Goal: Task Accomplishment & Management: Complete application form

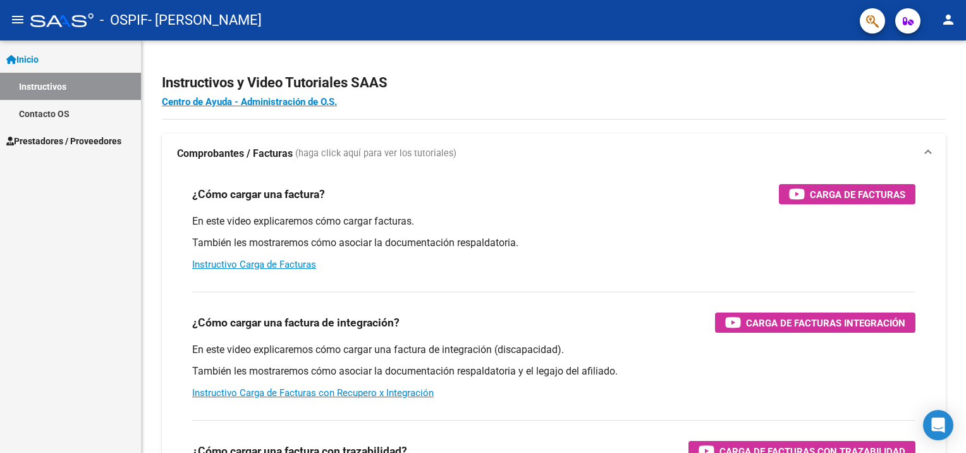
click at [44, 143] on span "Prestadores / Proveedores" at bounding box center [63, 141] width 115 height 14
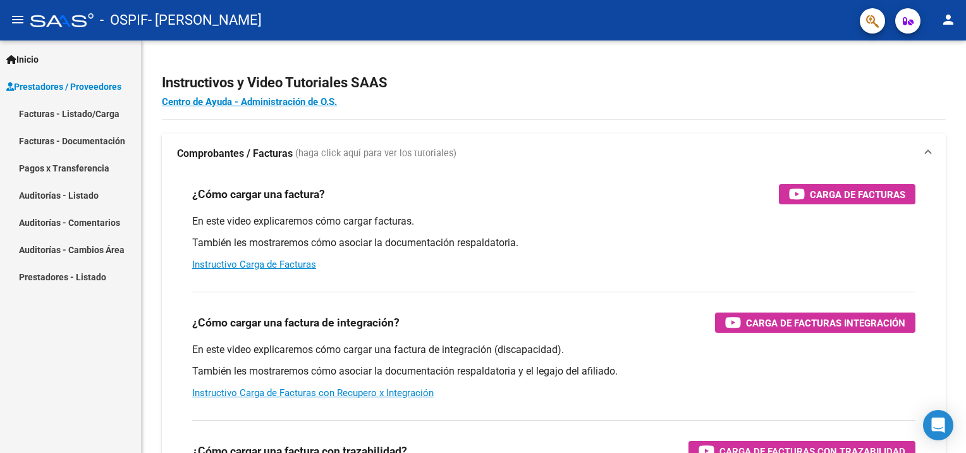
click at [76, 87] on span "Prestadores / Proveedores" at bounding box center [63, 87] width 115 height 14
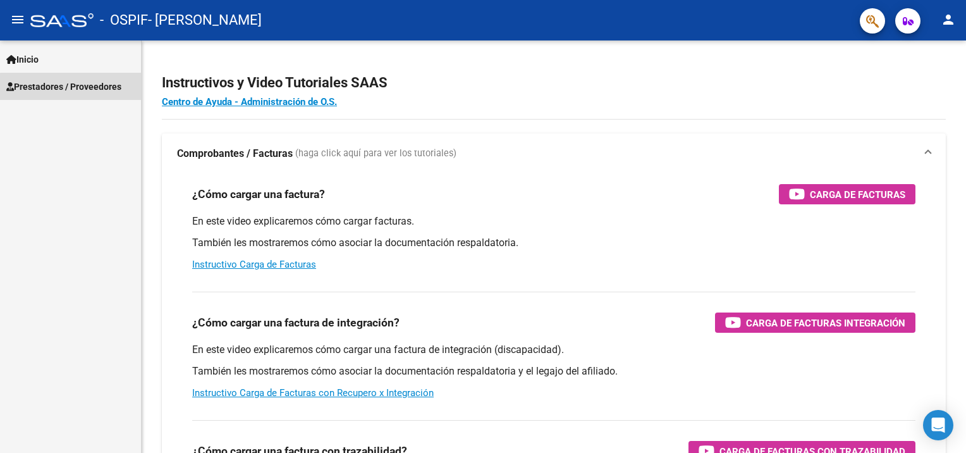
click at [76, 87] on span "Prestadores / Proveedores" at bounding box center [63, 87] width 115 height 14
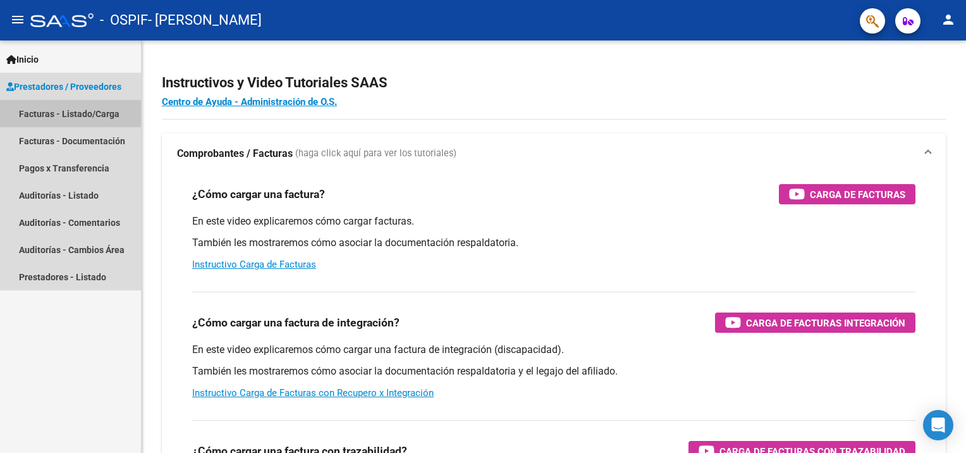
click at [70, 109] on link "Facturas - Listado/Carga" at bounding box center [70, 113] width 141 height 27
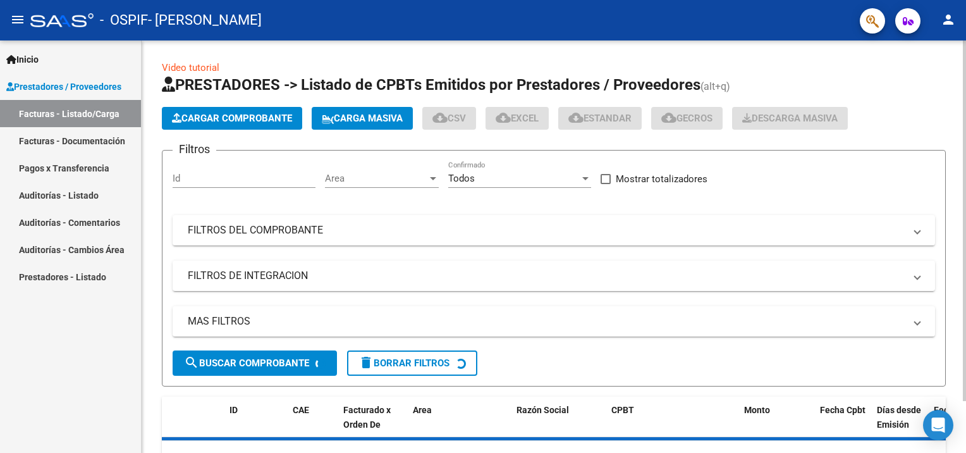
click at [212, 121] on span "Cargar Comprobante" at bounding box center [232, 118] width 120 height 11
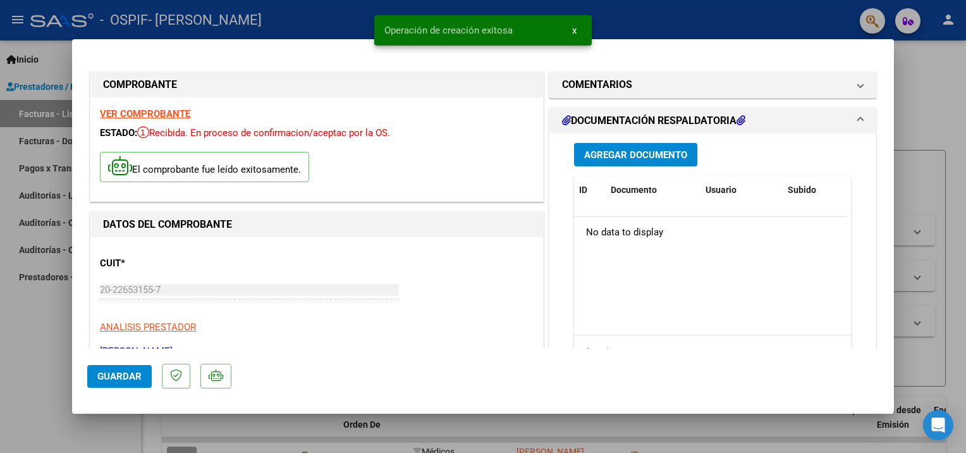
click at [118, 382] on button "Guardar" at bounding box center [119, 376] width 64 height 23
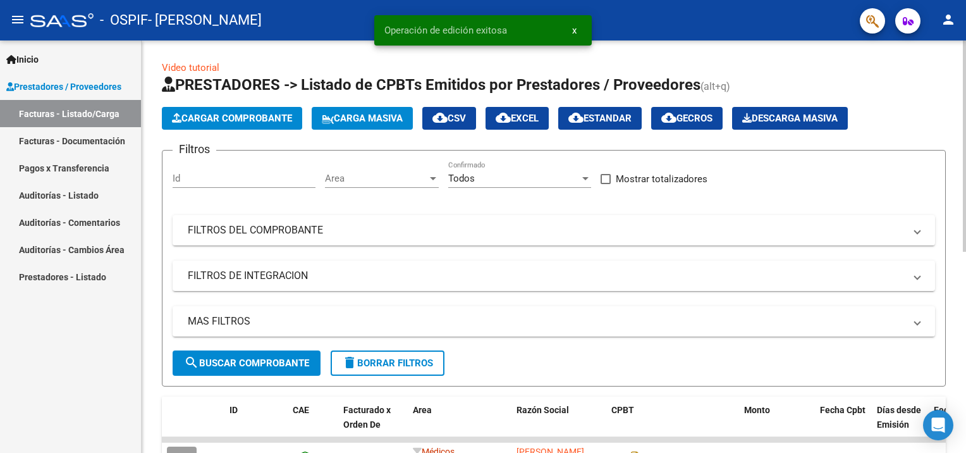
scroll to position [63, 0]
